Goal: Obtain resource: Obtain resource

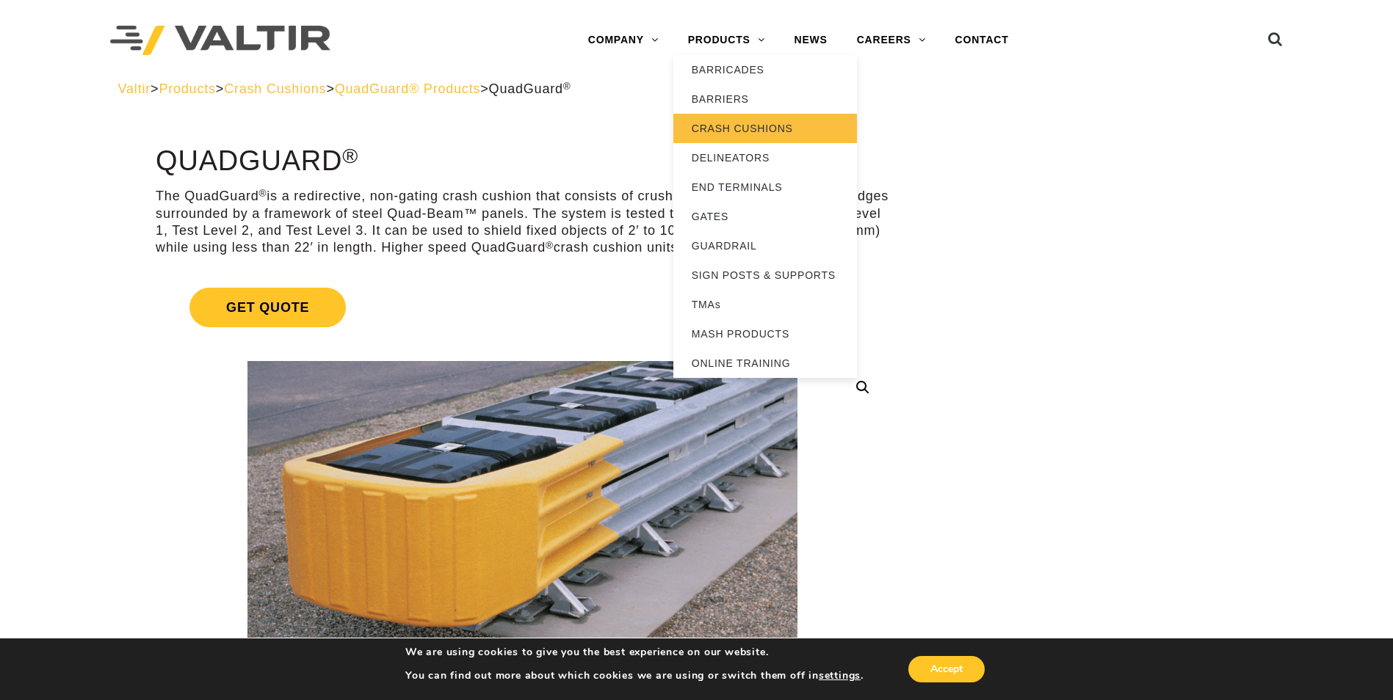
click at [734, 123] on link "CRASH CUSHIONS" at bounding box center [765, 128] width 184 height 29
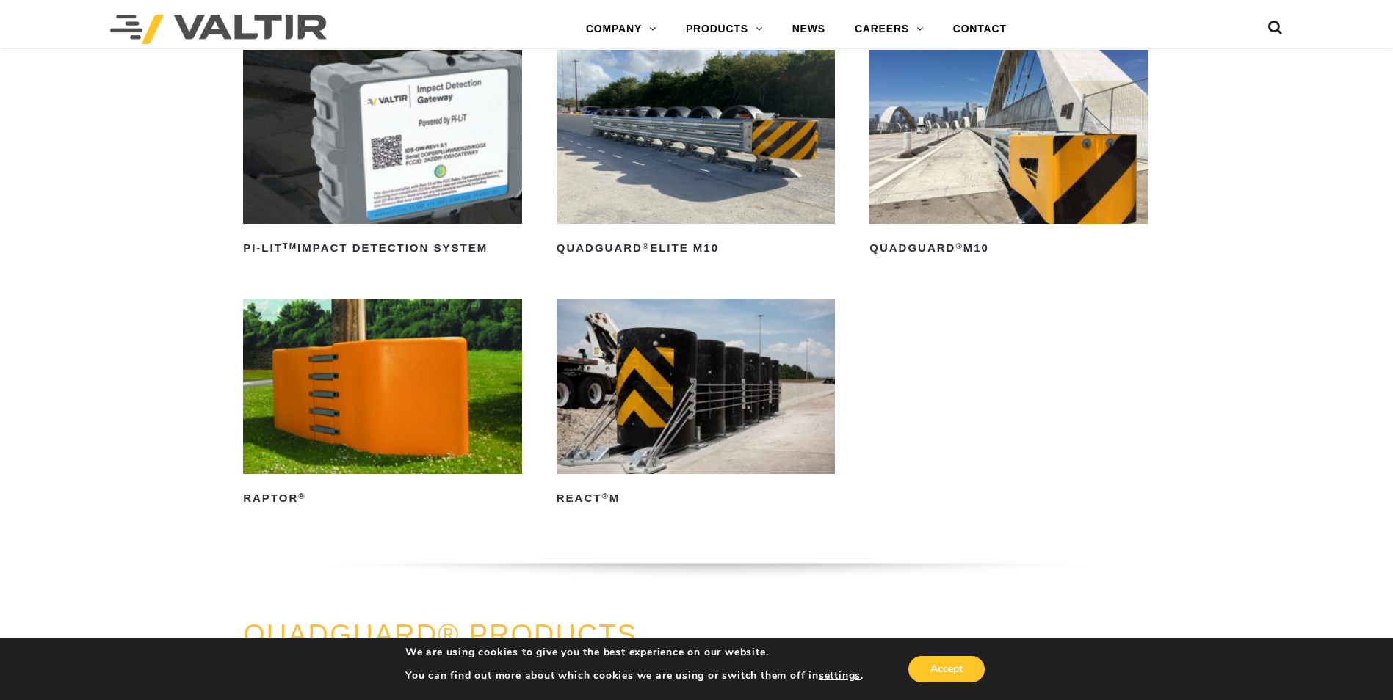
scroll to position [294, 0]
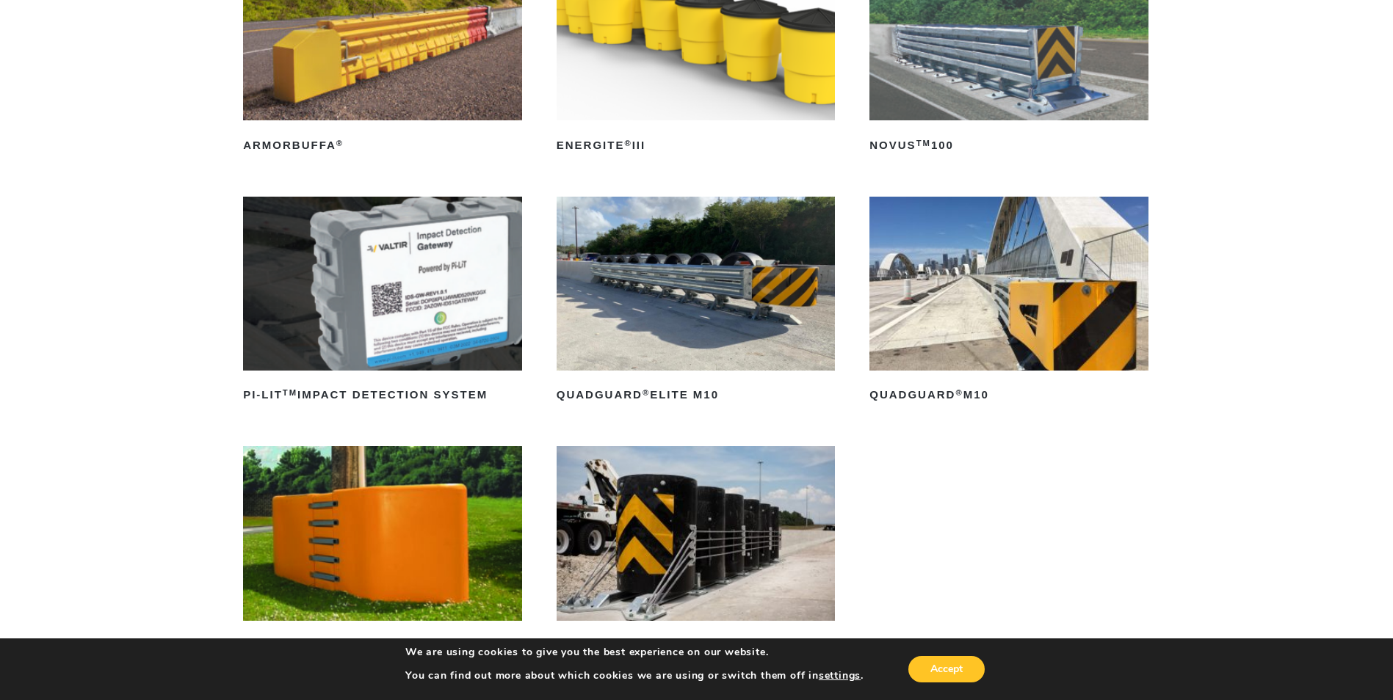
click at [948, 283] on img at bounding box center [1008, 284] width 279 height 174
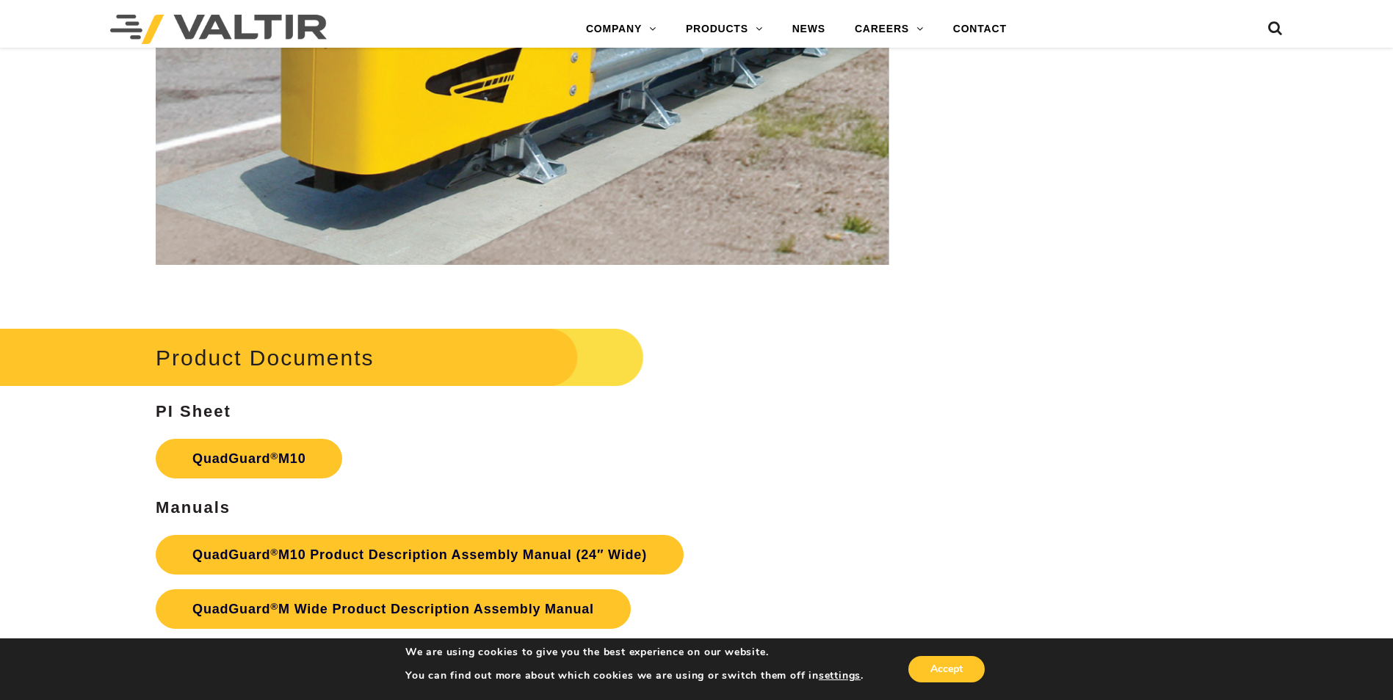
scroll to position [5429, 0]
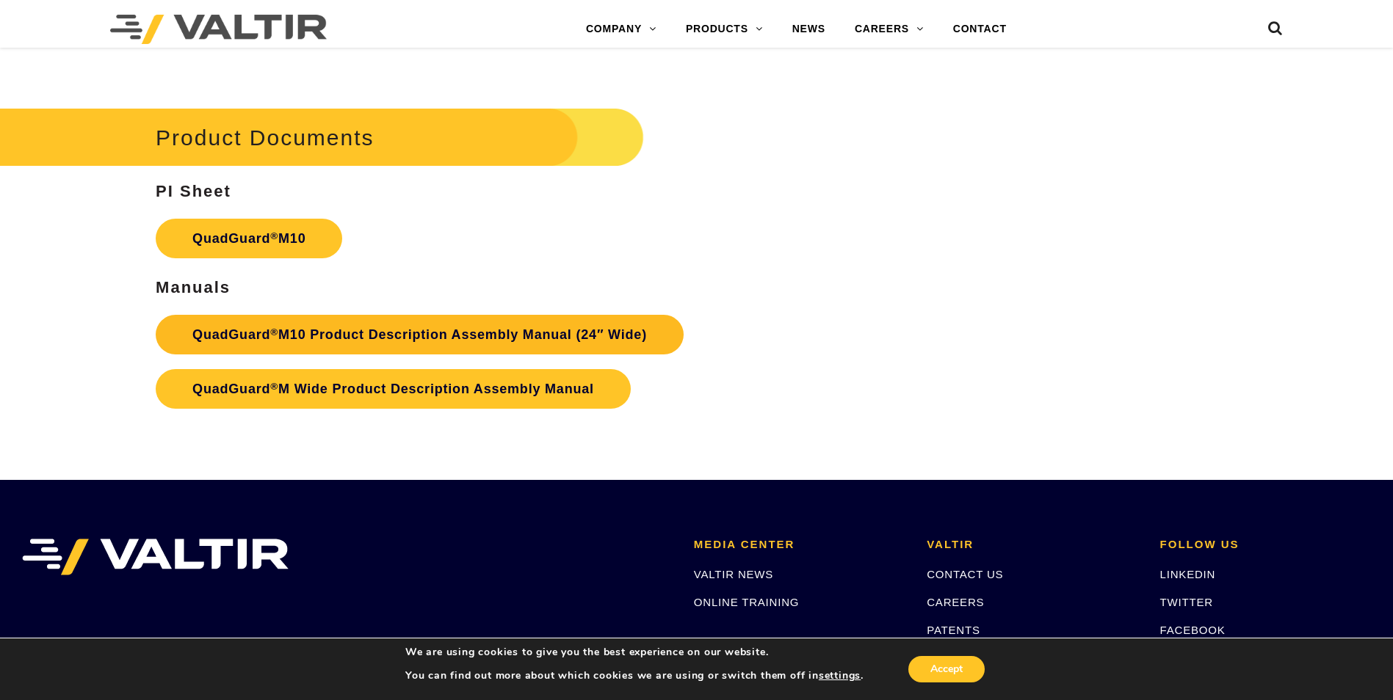
click at [609, 349] on link "QuadGuard ® M10 Product Description Assembly Manual (24″ Wide)" at bounding box center [420, 335] width 528 height 40
